Goal: Find specific page/section: Find specific page/section

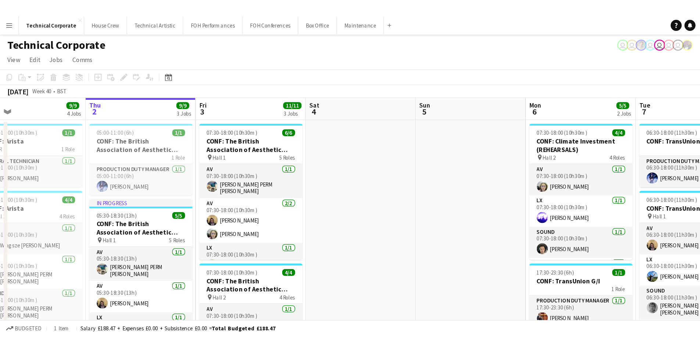
scroll to position [0, 195]
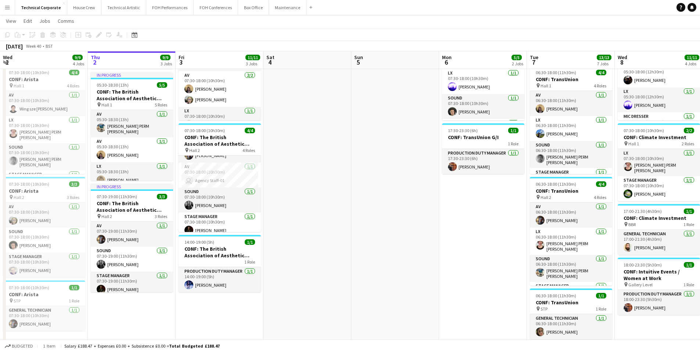
scroll to position [24, 0]
click at [76, 9] on button "House Crew Close" at bounding box center [84, 7] width 34 height 14
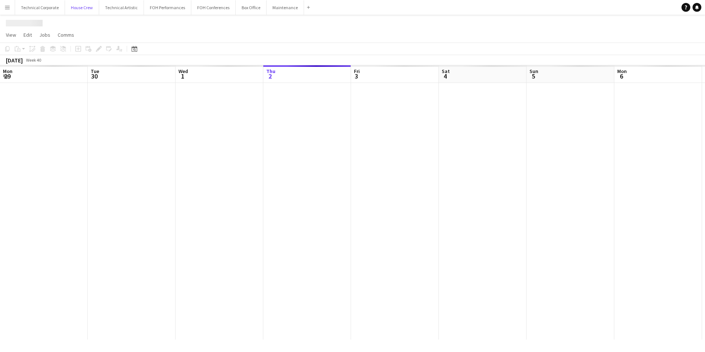
scroll to position [0, 176]
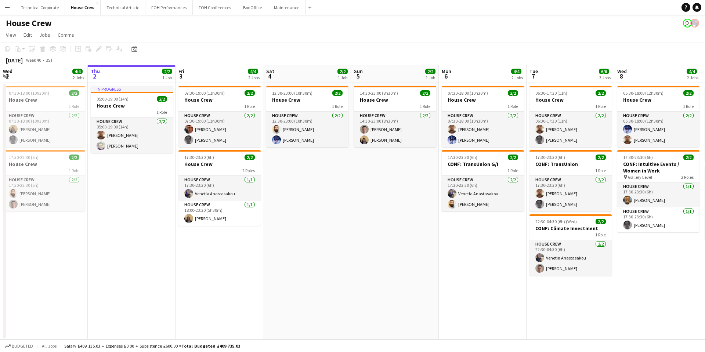
drag, startPoint x: 278, startPoint y: 4, endPoint x: 280, endPoint y: 29, distance: 25.4
click at [280, 29] on app-page-menu "View Day view expanded Day view collapsed Month view Date picker Jump to today …" at bounding box center [352, 36] width 705 height 14
click at [35, 12] on button "Technical Corporate Close" at bounding box center [40, 7] width 50 height 14
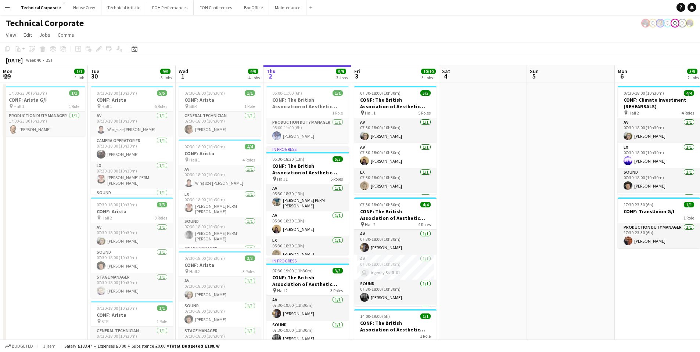
scroll to position [0, 195]
